Goal: Task Accomplishment & Management: Manage account settings

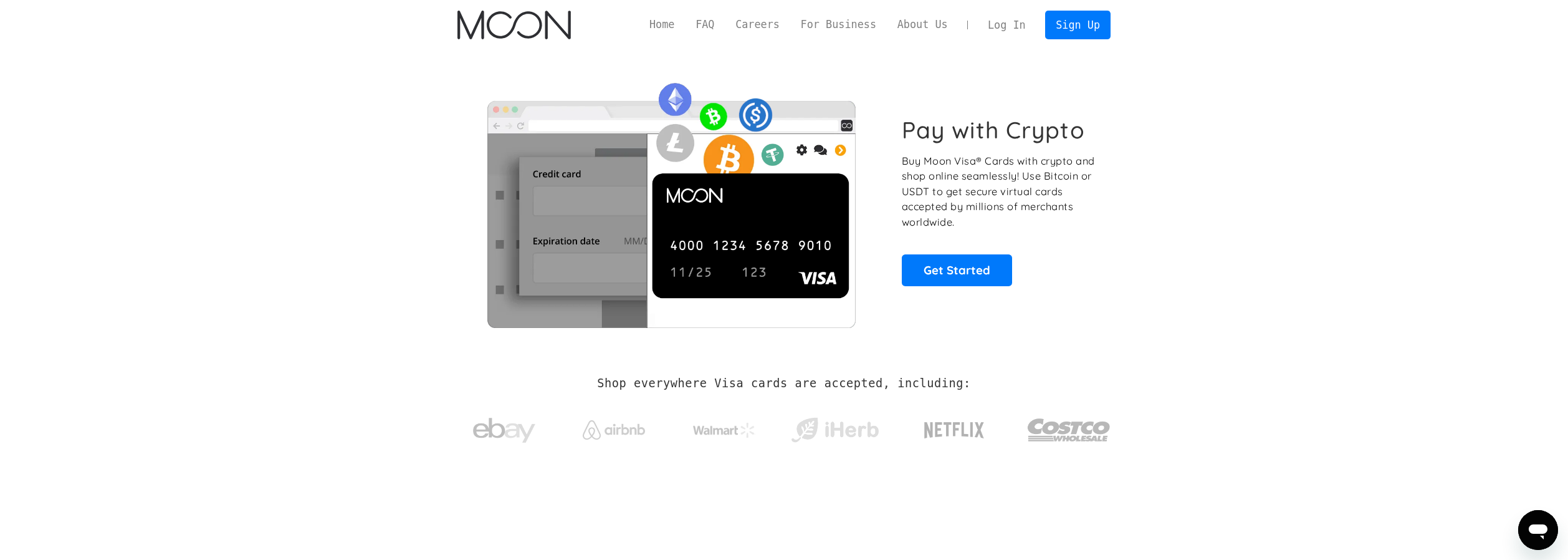
click at [1004, 29] on link "Log In" at bounding box center [1006, 25] width 58 height 28
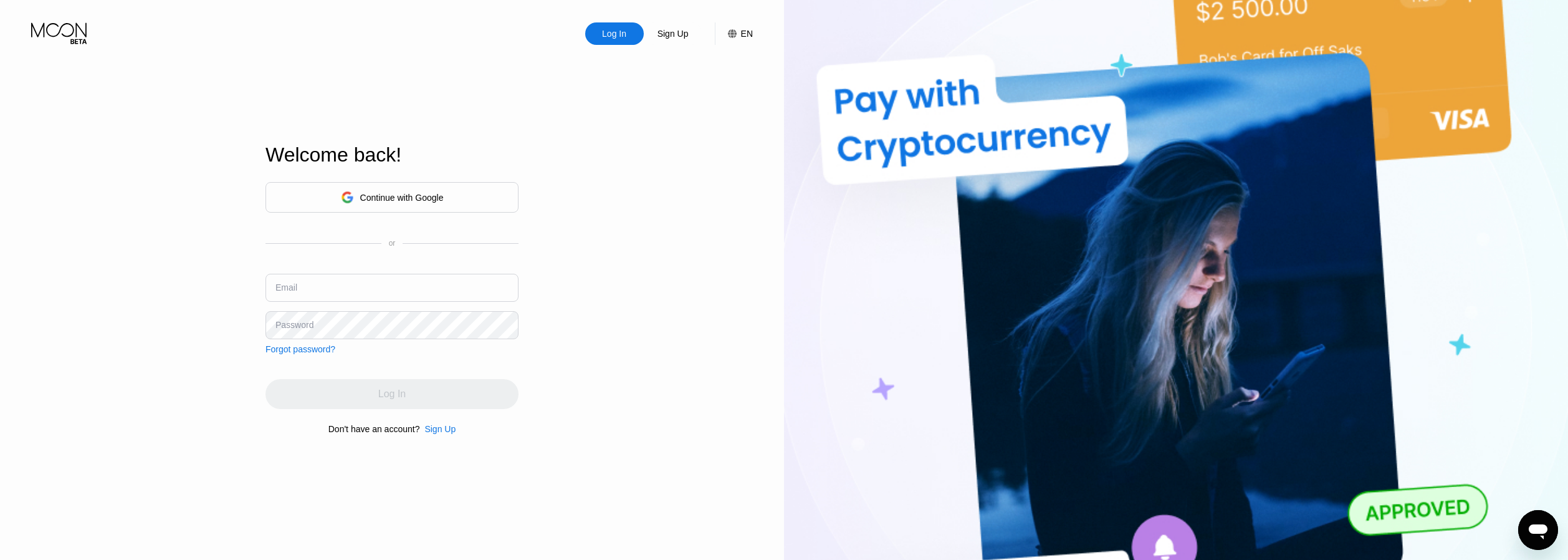
click at [361, 292] on input "text" at bounding box center [392, 287] width 253 height 28
click at [432, 199] on div "Continue with Google" at bounding box center [401, 198] width 84 height 10
click at [436, 293] on input "text" at bounding box center [392, 287] width 253 height 28
type input "josephkimble619@gmail.com"
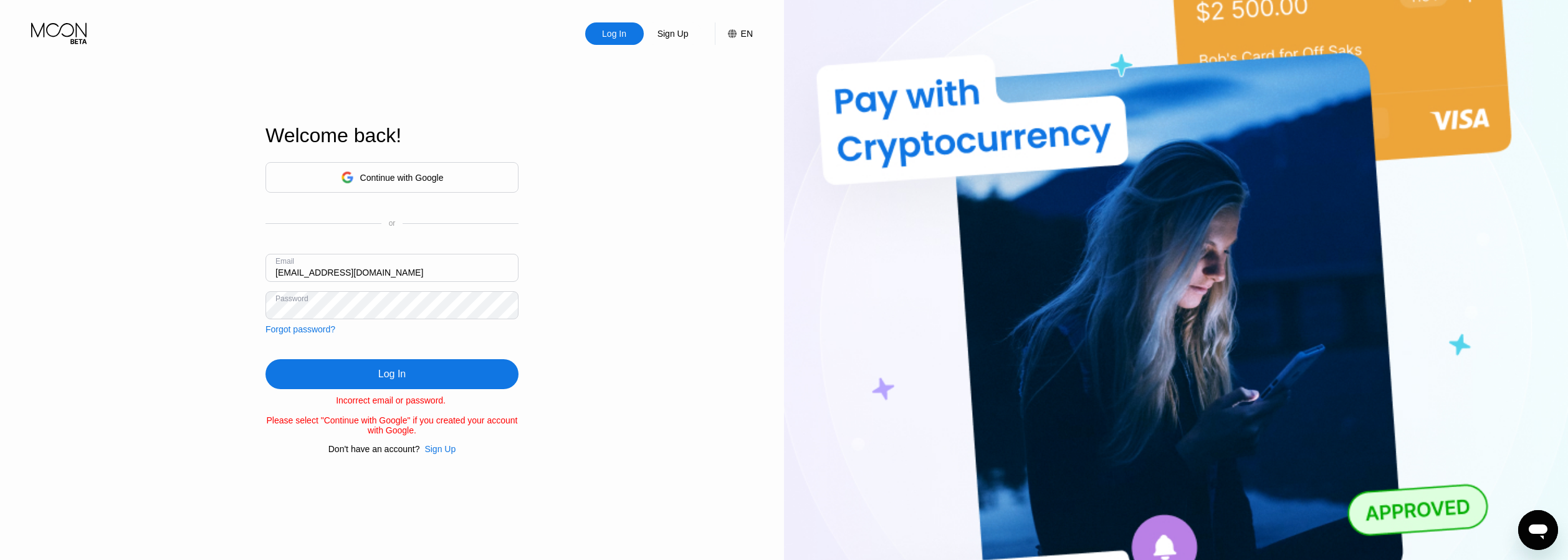
click at [442, 373] on div "Log In" at bounding box center [392, 374] width 253 height 30
click at [419, 180] on div "Continue with Google" at bounding box center [401, 178] width 84 height 10
